Goal: Information Seeking & Learning: Learn about a topic

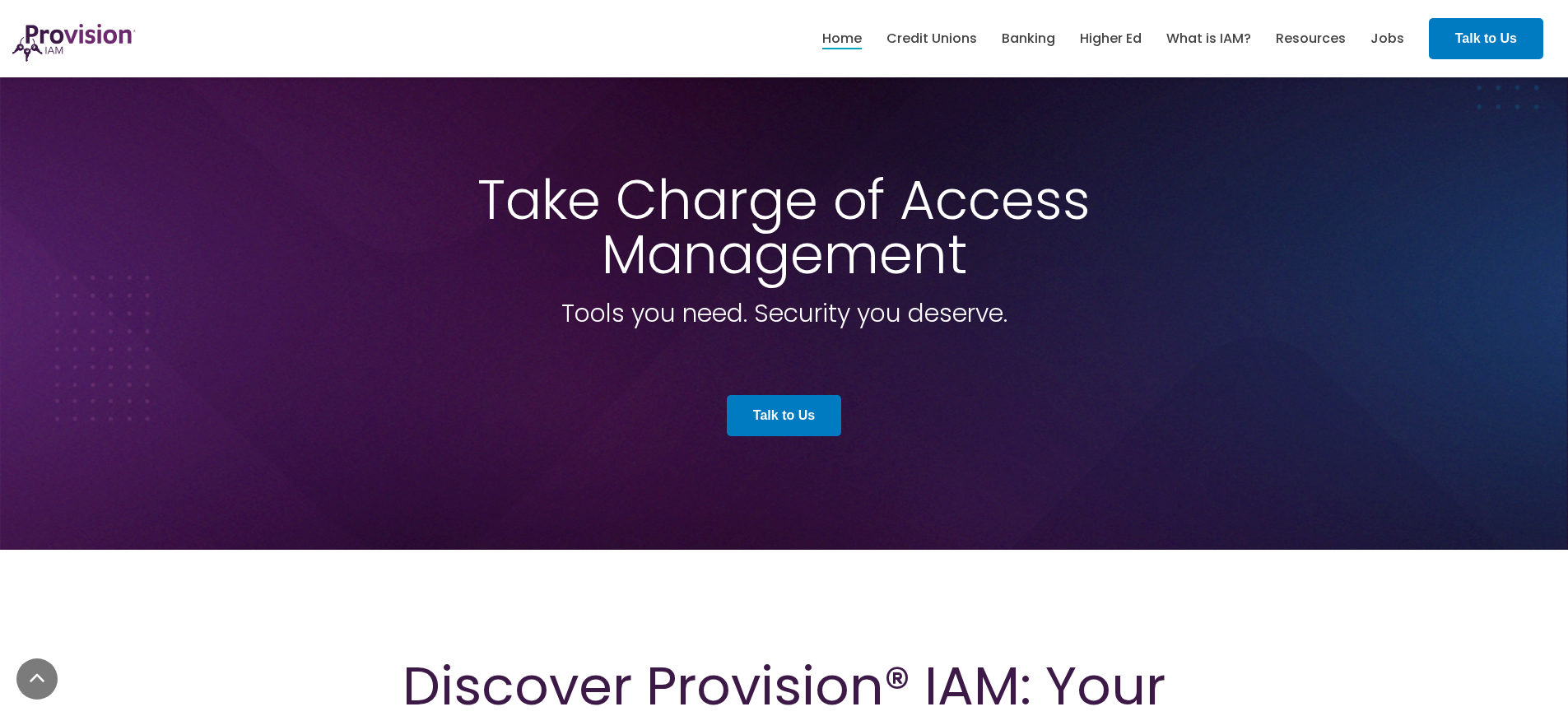
scroll to position [5517, 0]
